Goal: Task Accomplishment & Management: Manage account settings

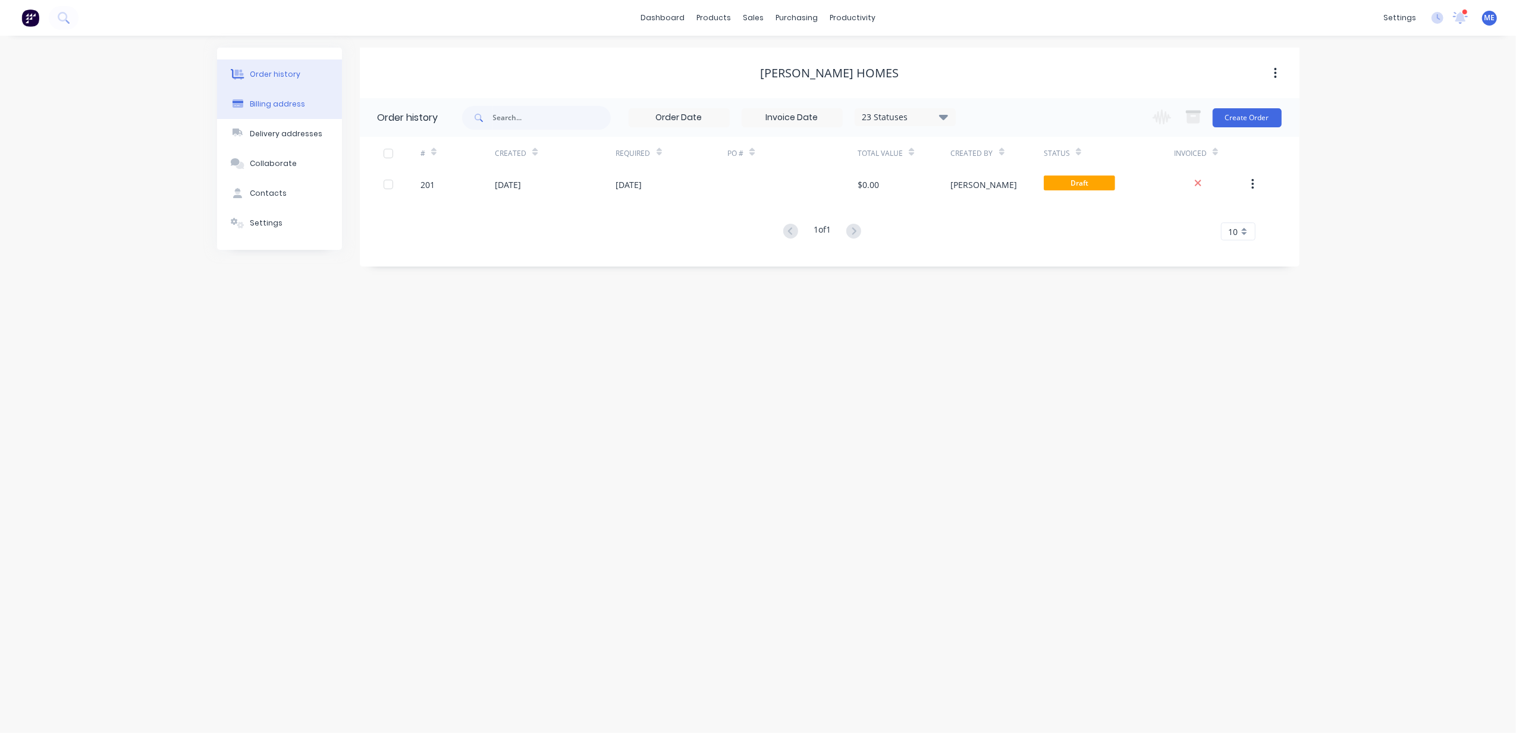
click at [281, 105] on div "Billing address" at bounding box center [277, 104] width 55 height 11
select select "AU"
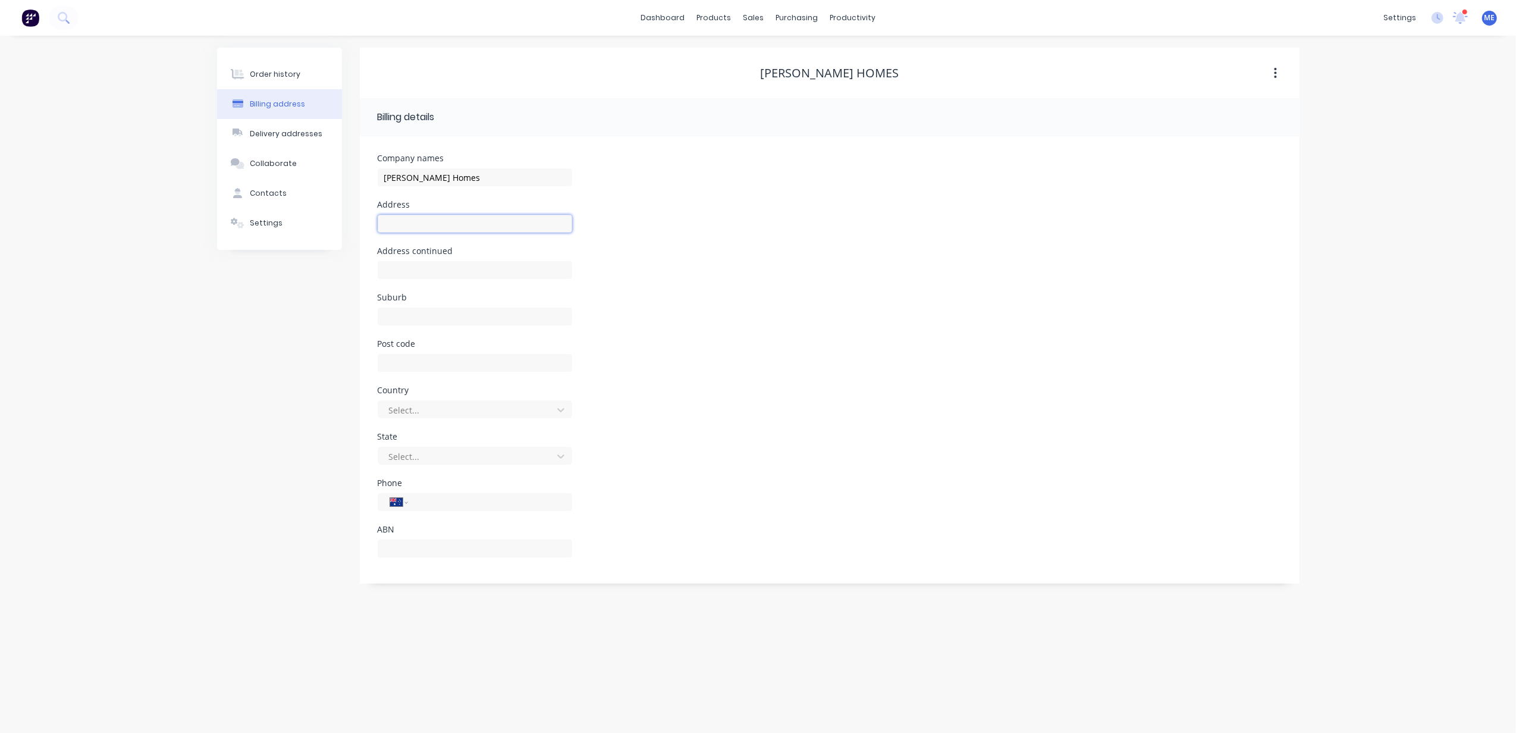
click at [459, 222] on input "text" at bounding box center [475, 224] width 194 height 18
type input "1645 Ipswich Rd"
type input "Rocklea"
type input "4106"
type input "a"
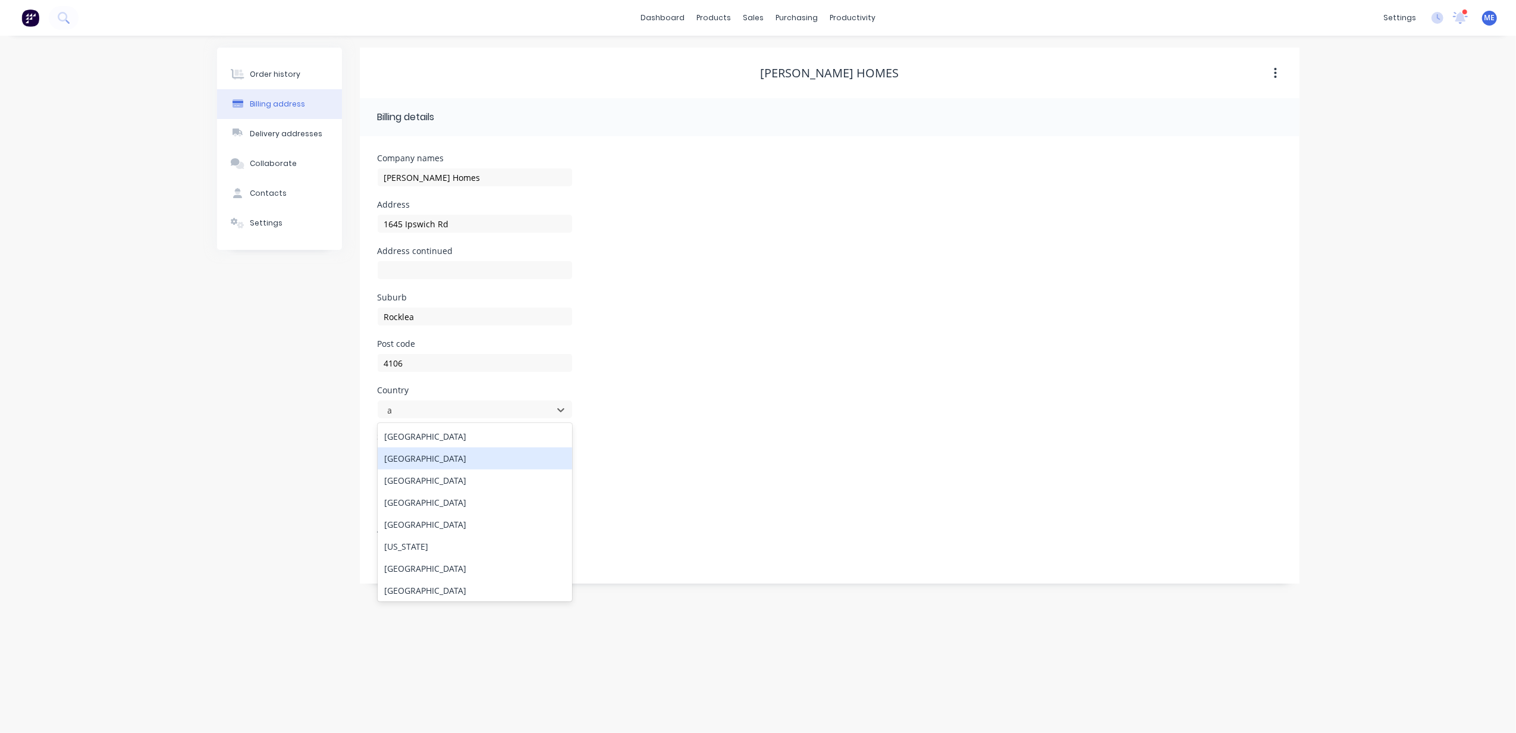
click at [422, 432] on div "[GEOGRAPHIC_DATA]" at bounding box center [475, 436] width 194 height 22
click at [421, 460] on div at bounding box center [467, 456] width 159 height 15
click at [426, 553] on div "[GEOGRAPHIC_DATA]" at bounding box center [475, 549] width 194 height 22
click at [450, 503] on input "tel" at bounding box center [487, 502] width 143 height 14
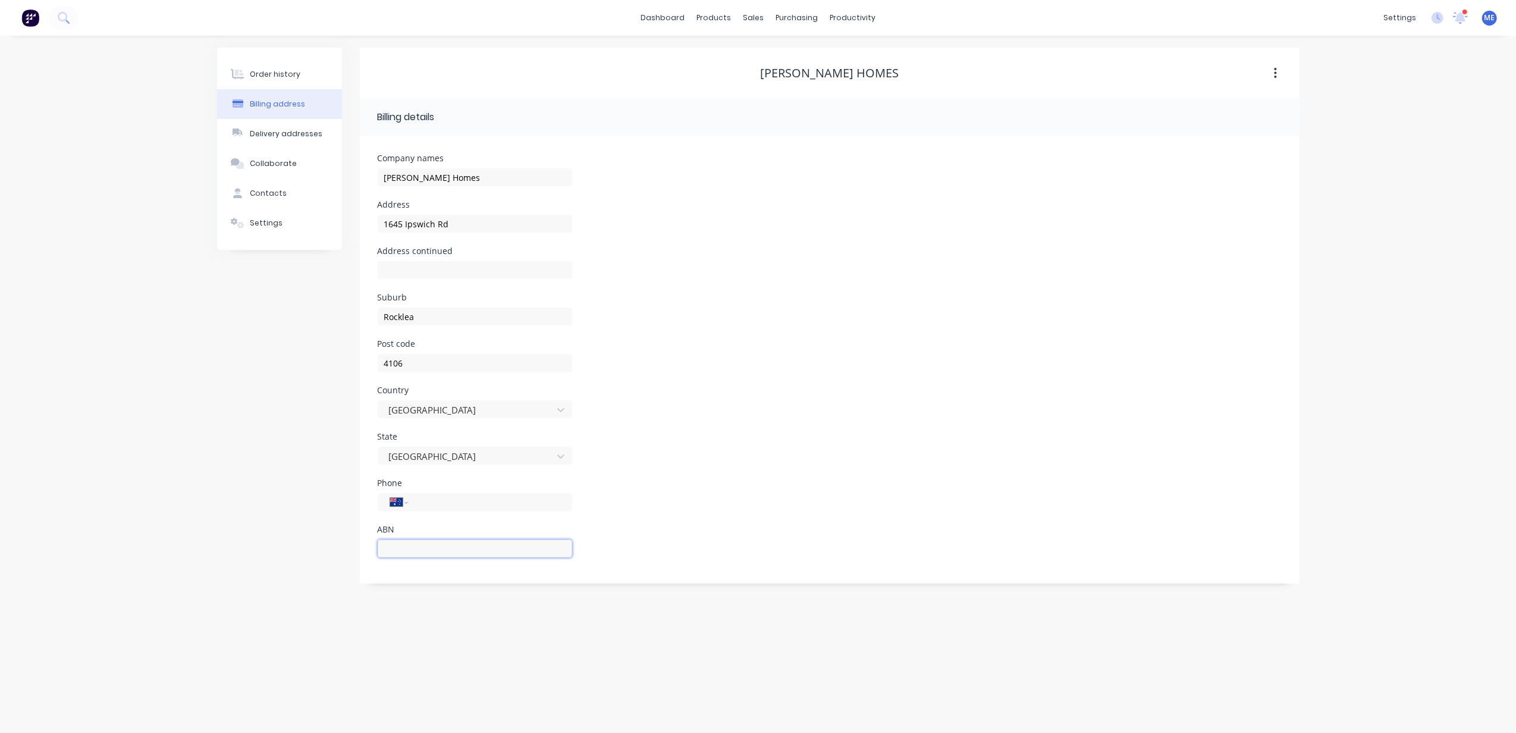
click at [405, 544] on input "text" at bounding box center [475, 548] width 194 height 18
click at [222, 538] on div "Order history Billing address Delivery addresses Collaborate Contacts Settings" at bounding box center [279, 316] width 125 height 536
click at [441, 272] on input "text" at bounding box center [475, 270] width 194 height 18
click at [427, 222] on input "1645 Ipswich Rd" at bounding box center [475, 224] width 194 height 18
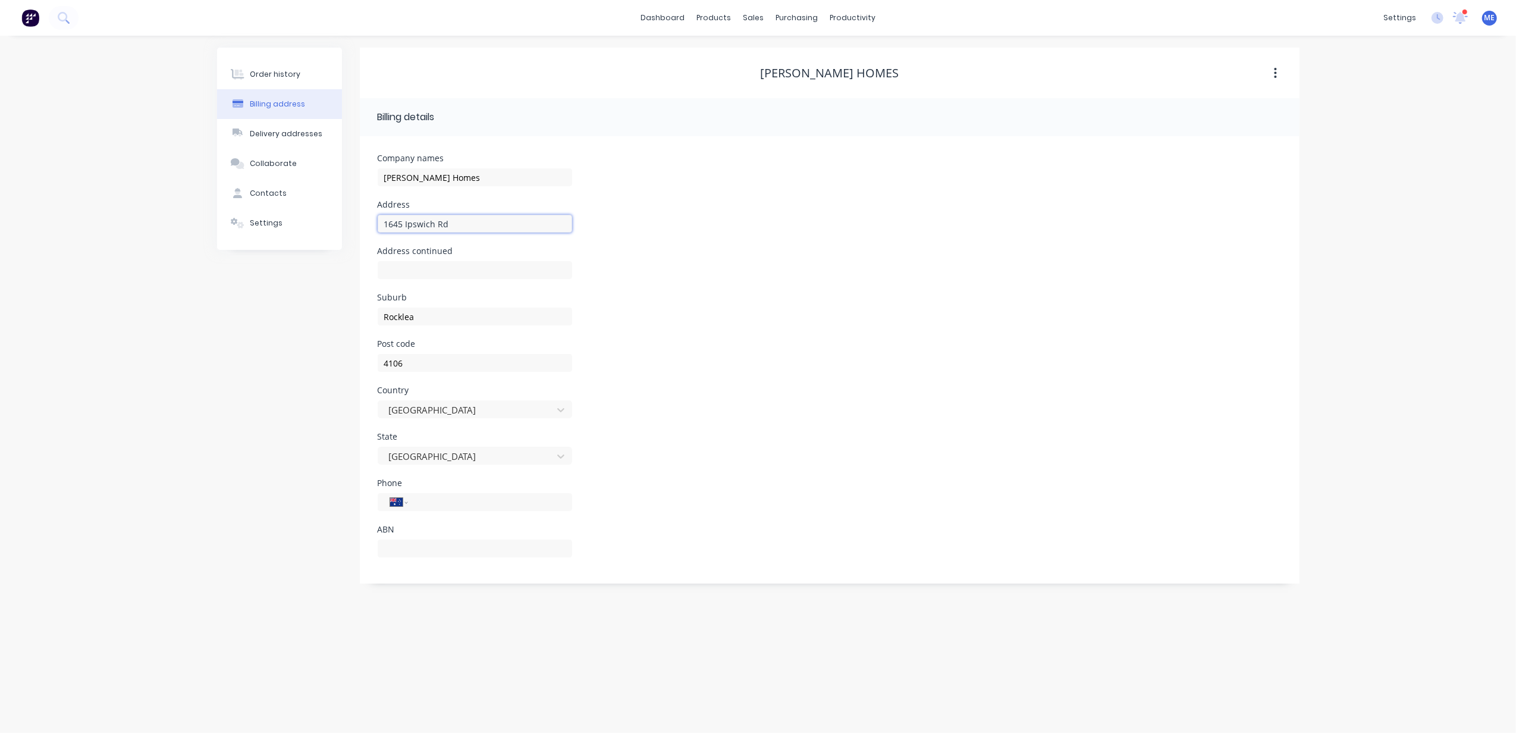
click at [426, 222] on input "1645 Ipswich Rd" at bounding box center [475, 224] width 194 height 18
